Goal: Task Accomplishment & Management: Use online tool/utility

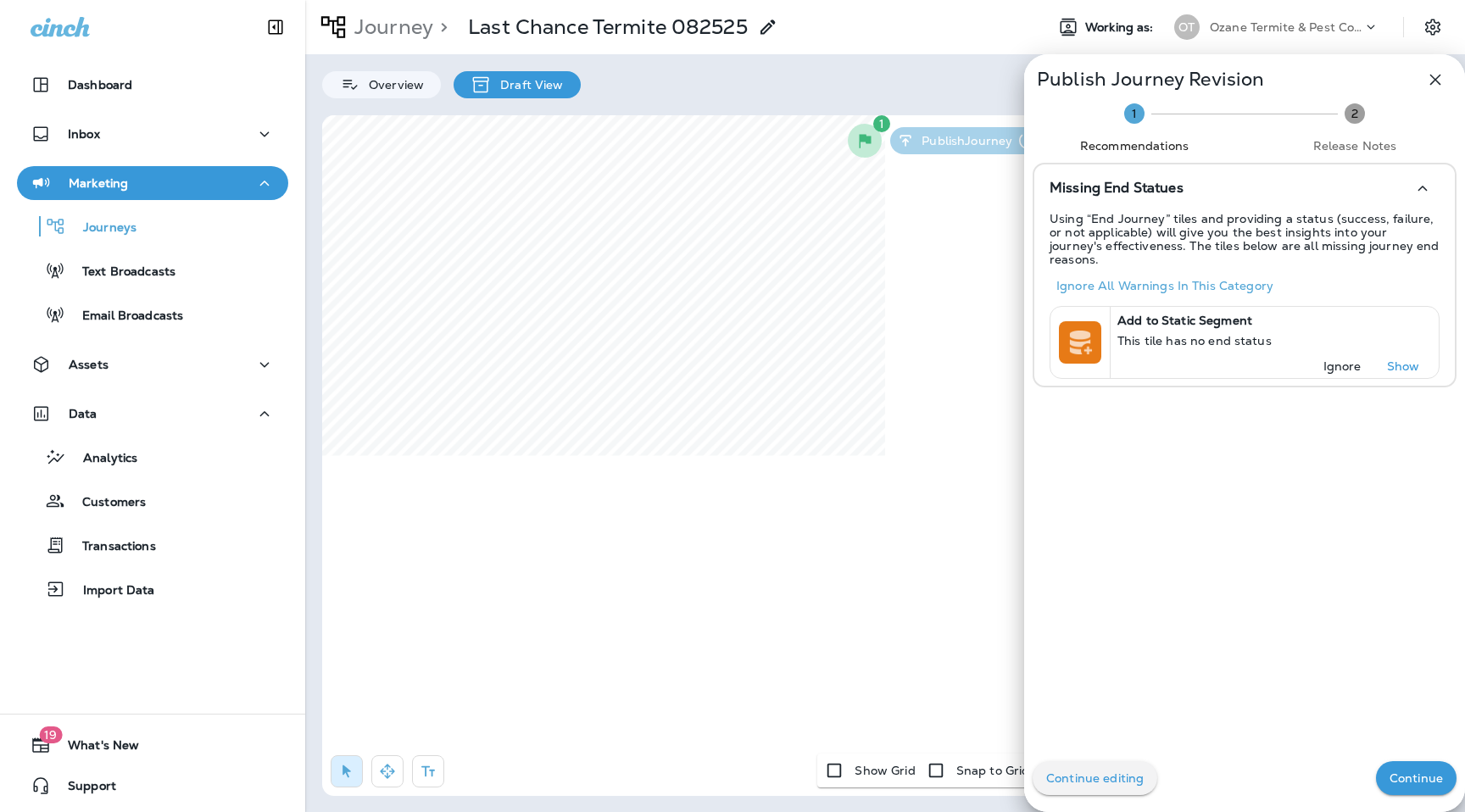
click at [1415, 762] on button "Continue" at bounding box center [1415, 778] width 80 height 34
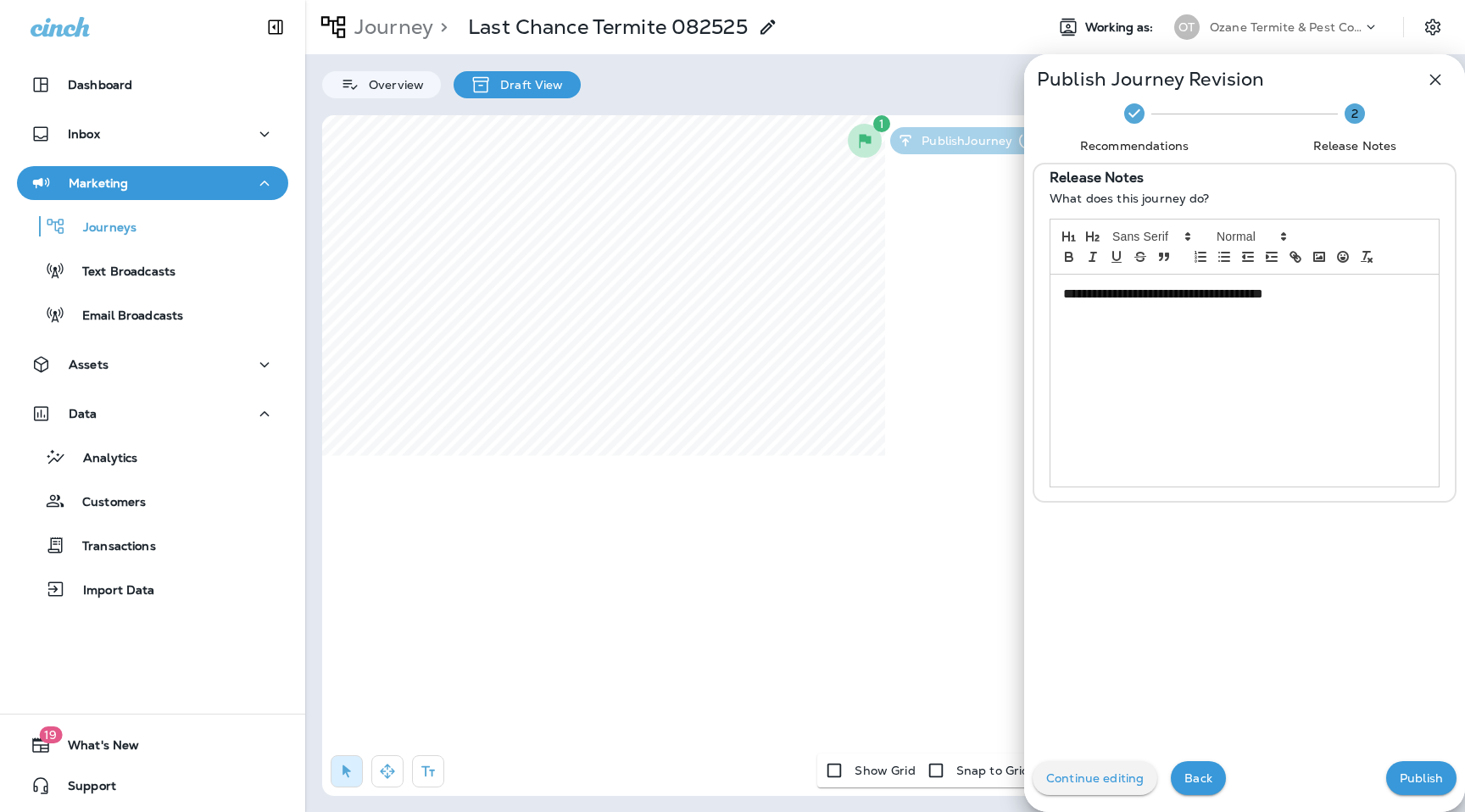
click at [1415, 771] on p "Publish" at bounding box center [1421, 778] width 43 height 14
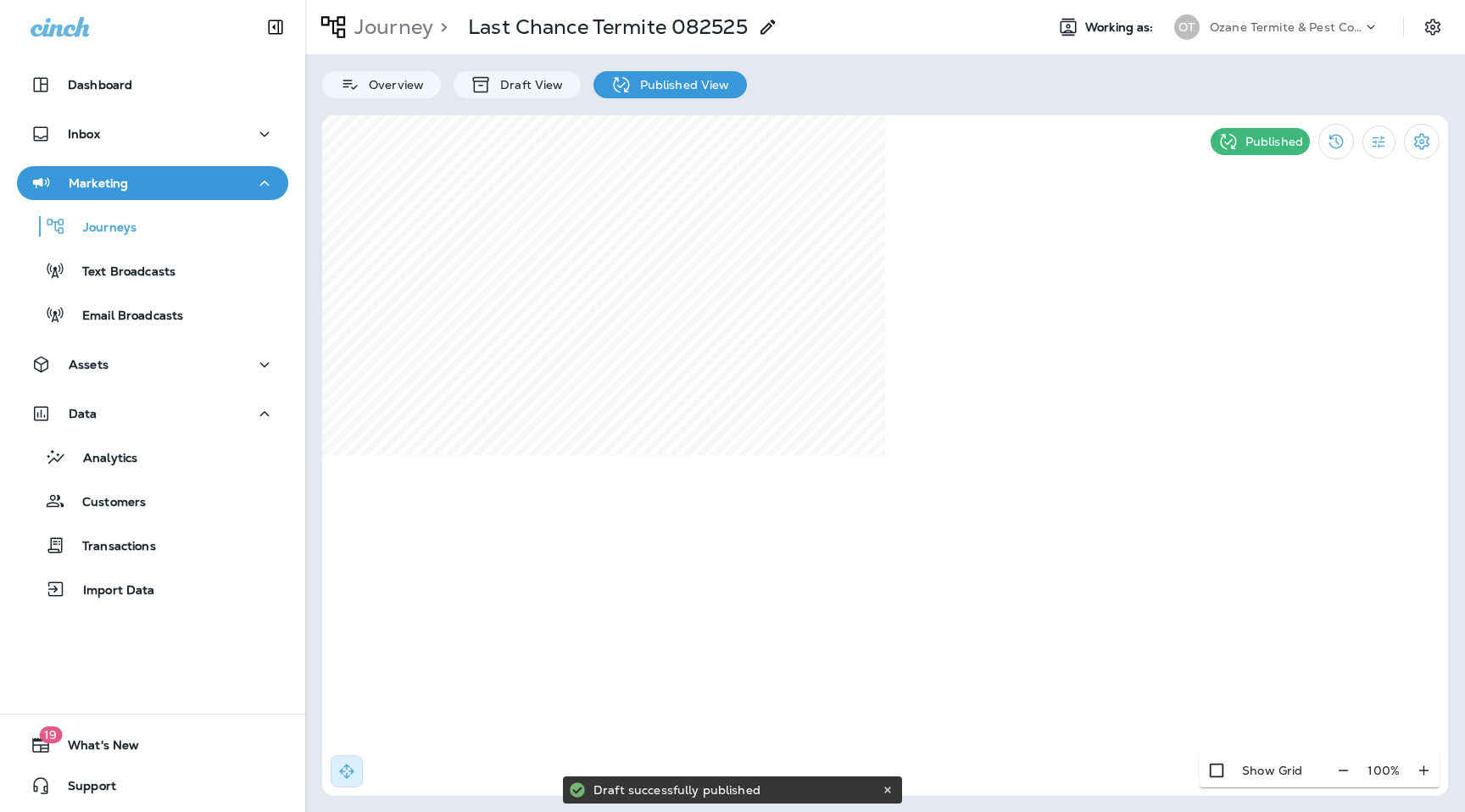
click at [1372, 22] on icon at bounding box center [1370, 27] width 17 height 17
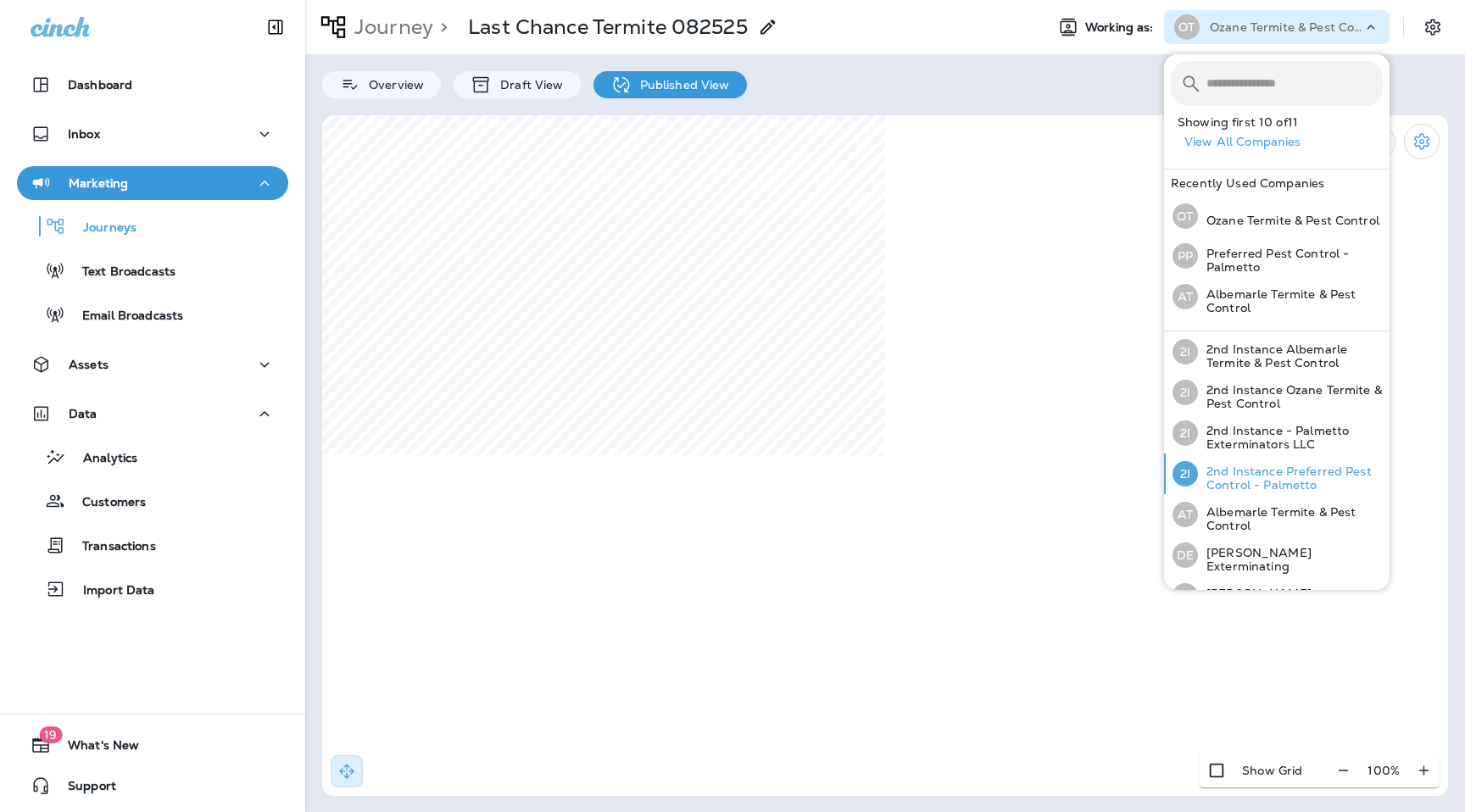
click at [1269, 474] on p "2nd Instance Preferred Pest Control - Palmetto" at bounding box center [1290, 478] width 185 height 27
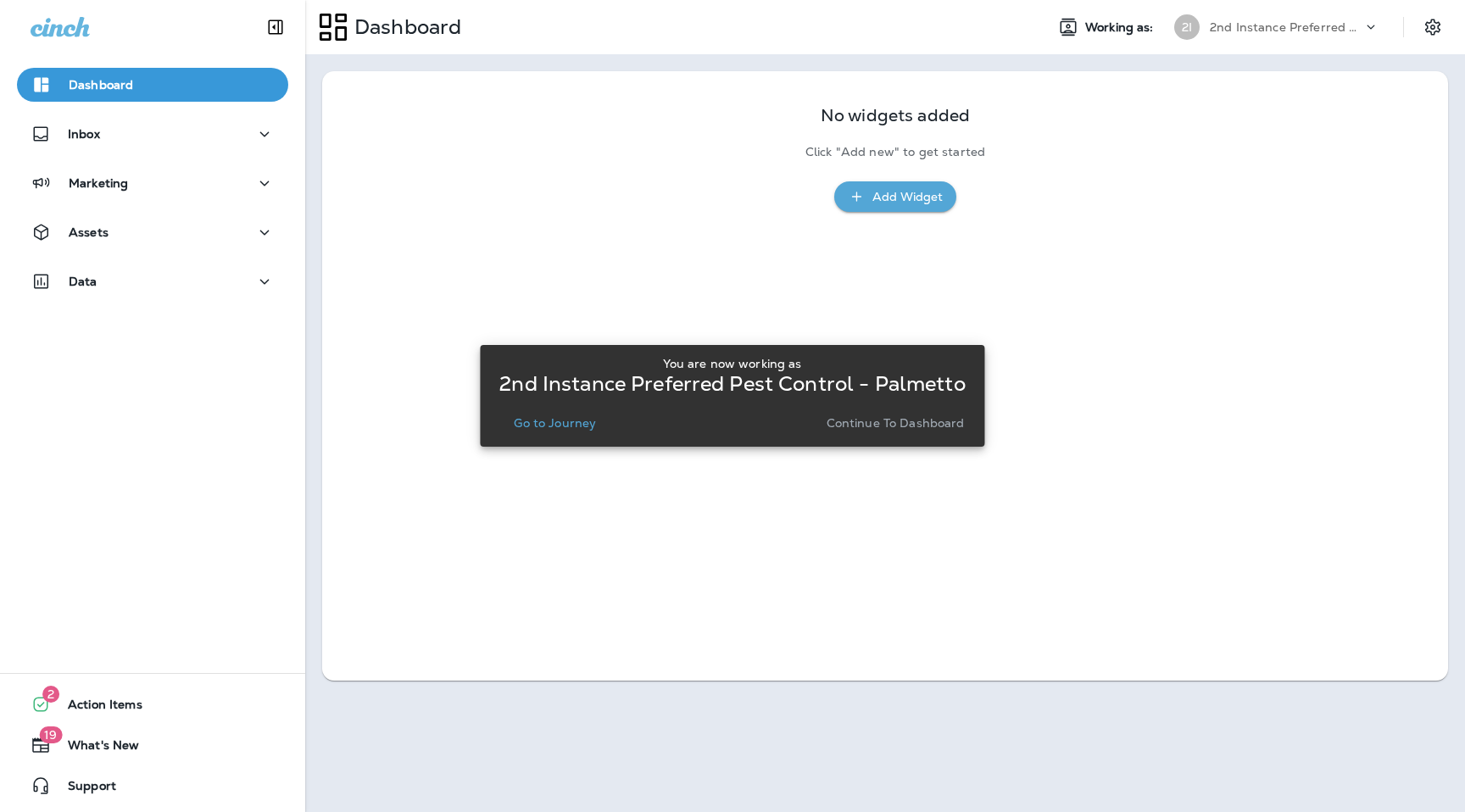
click at [888, 426] on p "Continue to Dashboard" at bounding box center [895, 423] width 138 height 14
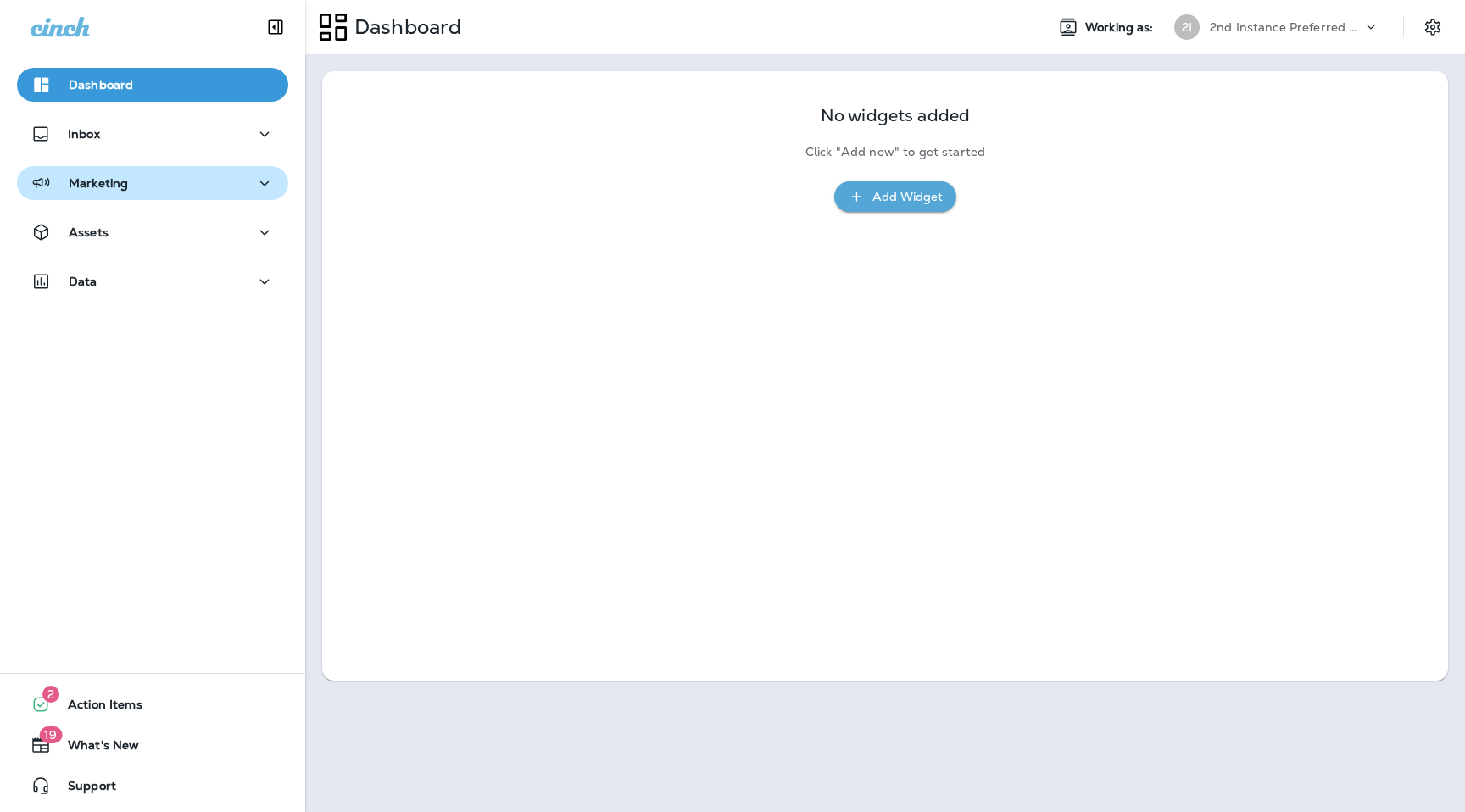
click at [215, 177] on div "Marketing" at bounding box center [152, 184] width 244 height 22
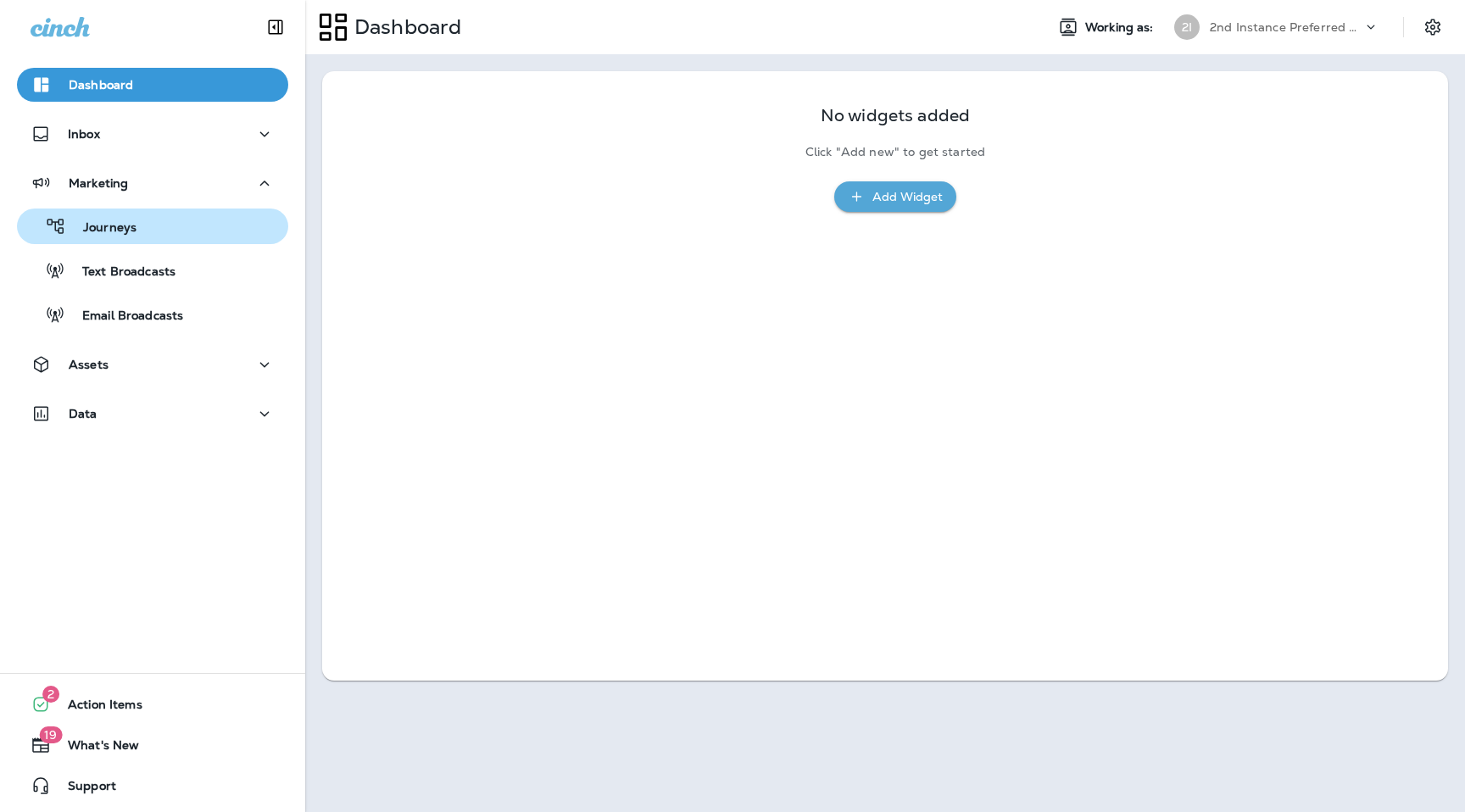
click at [202, 227] on div "Journeys" at bounding box center [152, 226] width 258 height 25
